Goal: Task Accomplishment & Management: Manage account settings

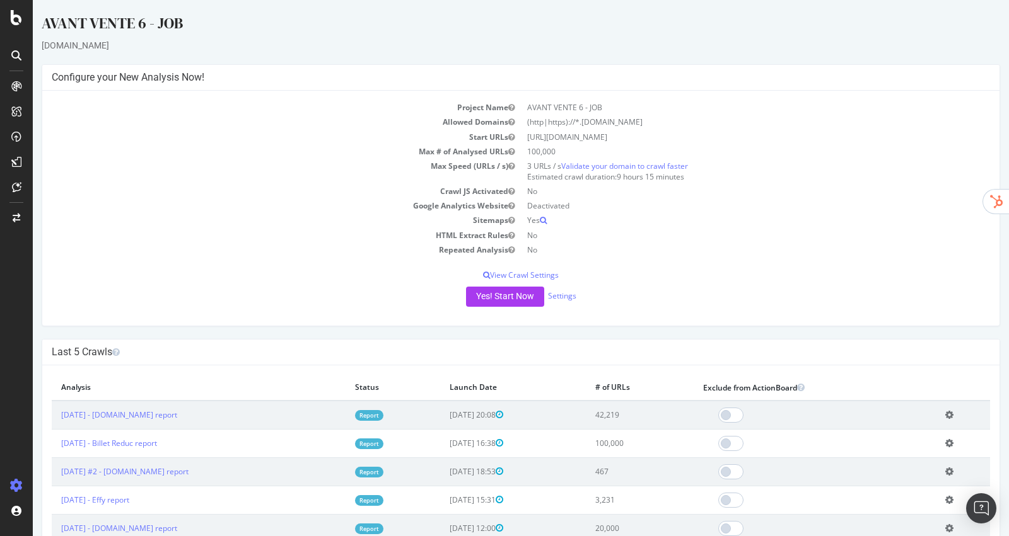
click at [13, 32] on div at bounding box center [16, 268] width 33 height 536
click at [14, 25] on div at bounding box center [16, 268] width 33 height 536
click at [23, 20] on div at bounding box center [16, 17] width 30 height 15
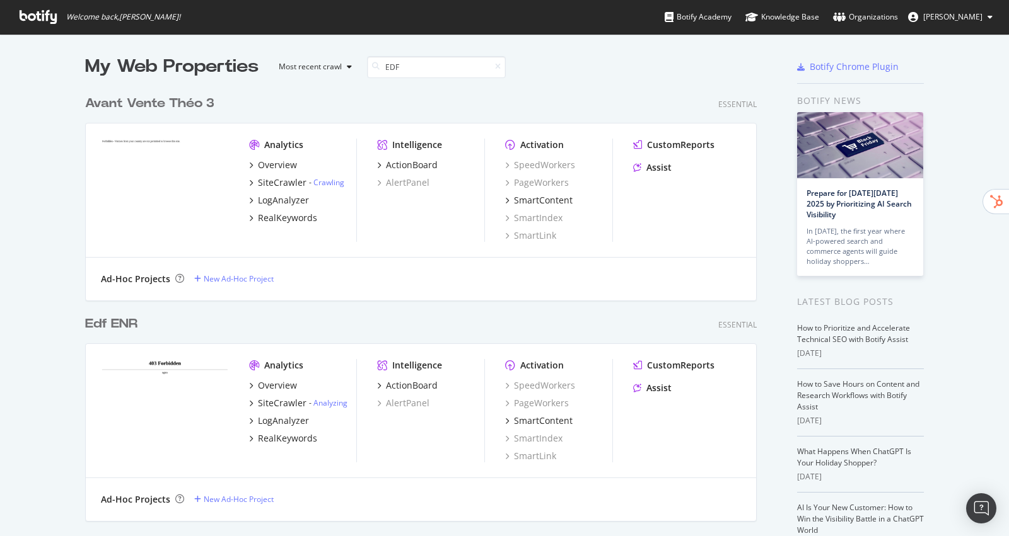
scroll to position [221, 681]
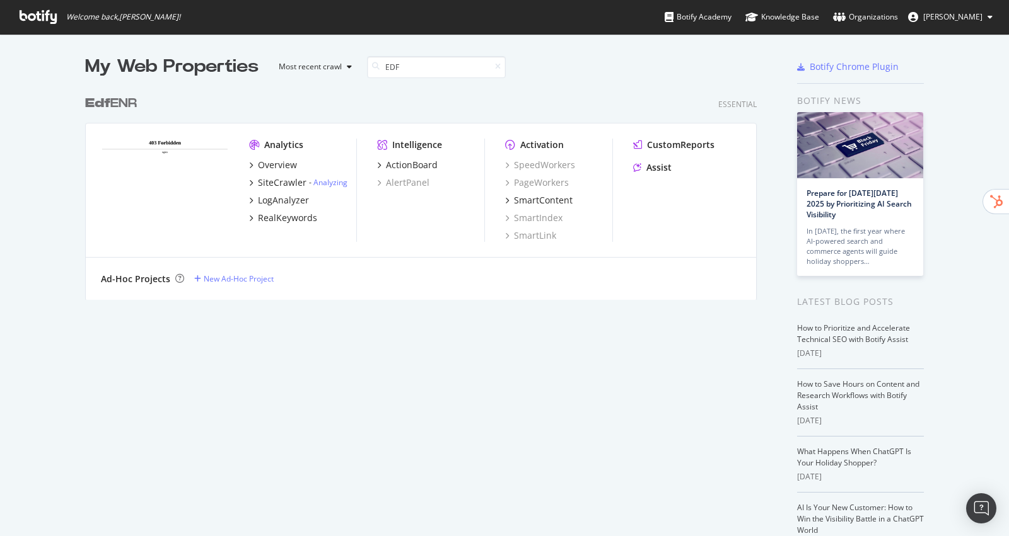
type input "EDF"
click at [129, 108] on div "Edf ENR" at bounding box center [111, 104] width 52 height 18
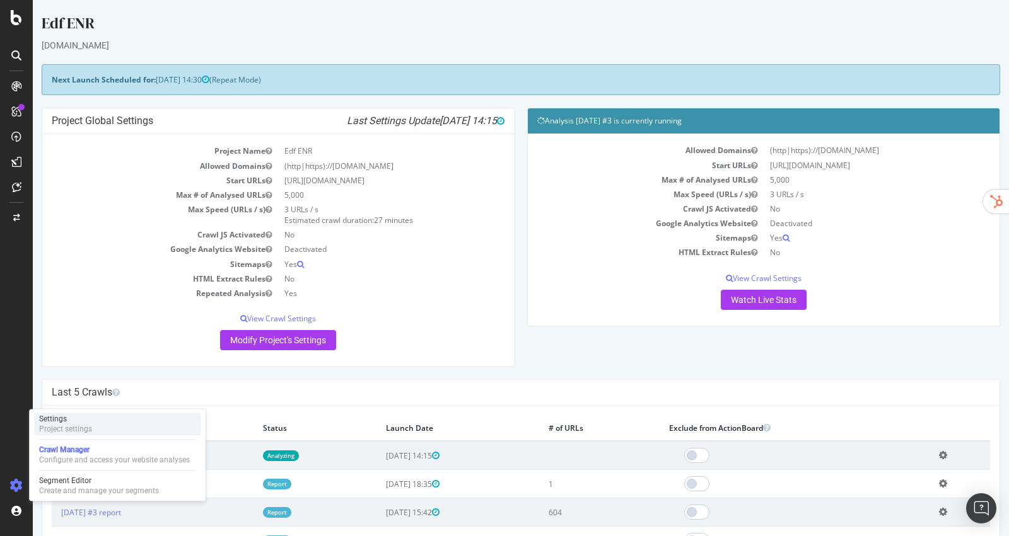
click at [113, 432] on div "Settings Project settings" at bounding box center [117, 424] width 166 height 23
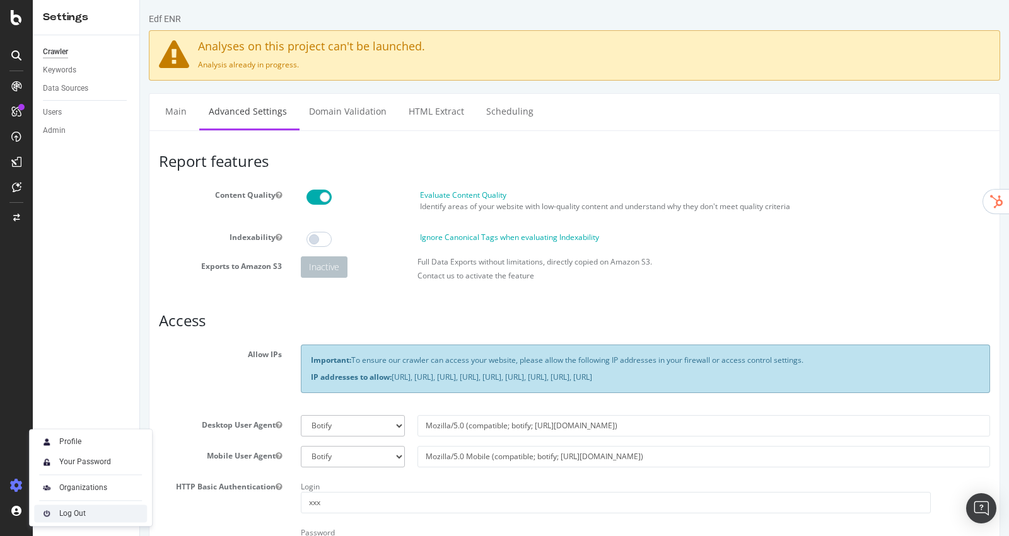
click at [72, 515] on div "Log Out" at bounding box center [72, 514] width 26 height 10
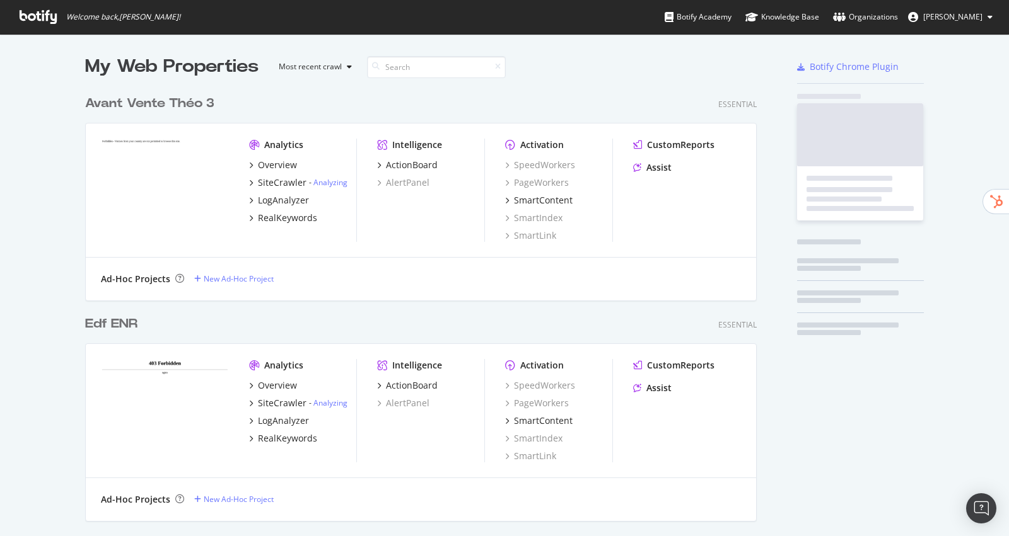
scroll to position [4551, 681]
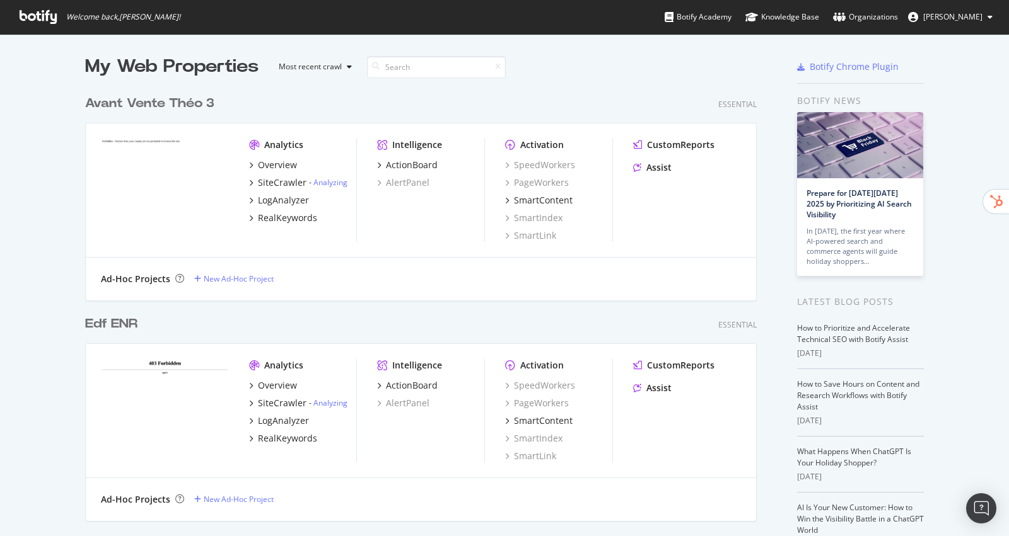
click at [985, 26] on button "[PERSON_NAME]" at bounding box center [950, 17] width 105 height 20
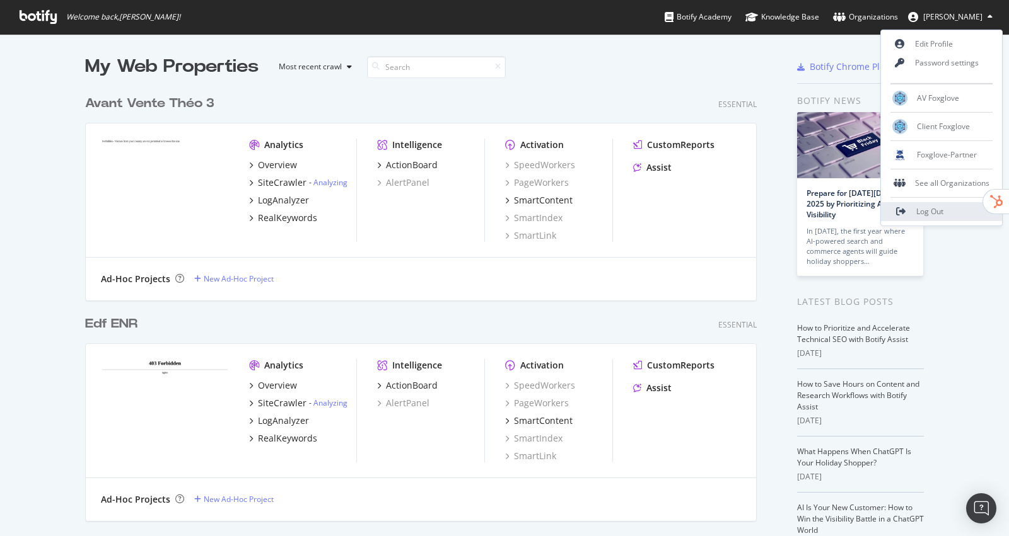
click at [924, 212] on span "Log Out" at bounding box center [929, 211] width 27 height 11
